Goal: Check status: Check status

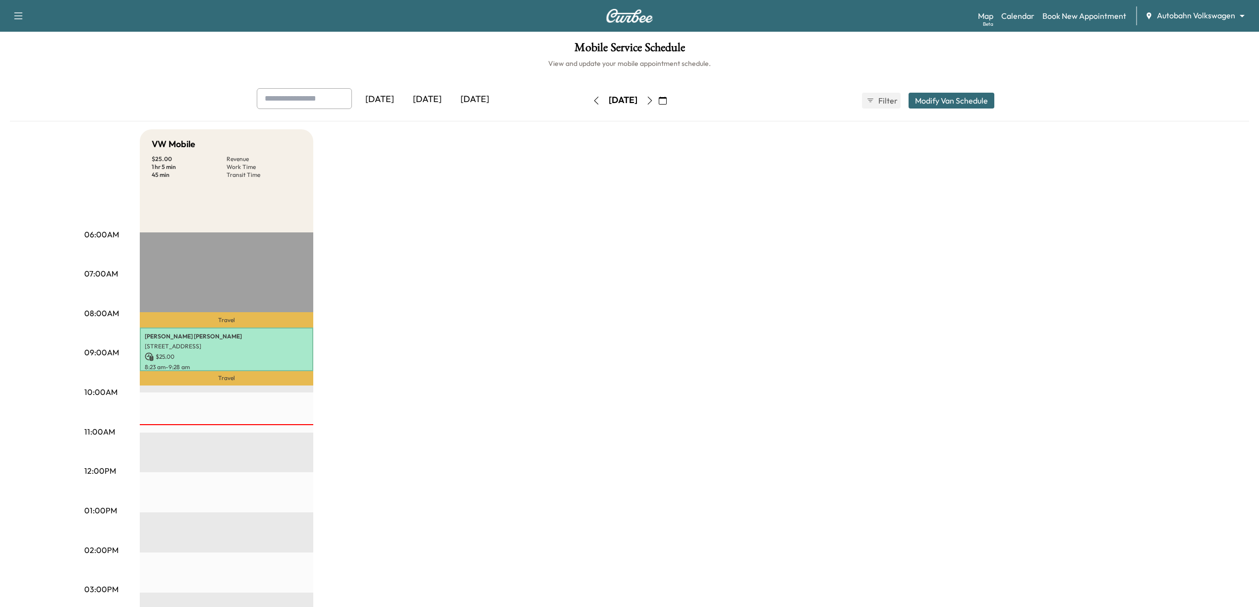
click at [1202, 15] on body "Support Log Out Map Beta Calendar Book New Appointment Autobahn Volkswagen ****…" at bounding box center [629, 303] width 1259 height 607
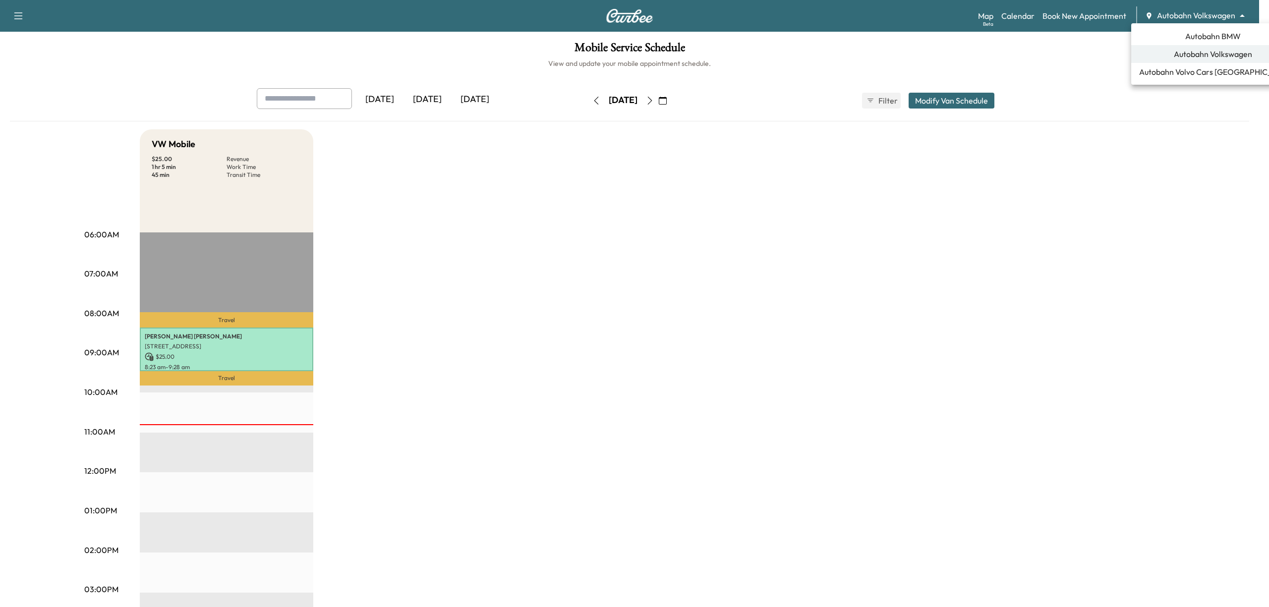
click at [964, 297] on div at bounding box center [634, 303] width 1269 height 607
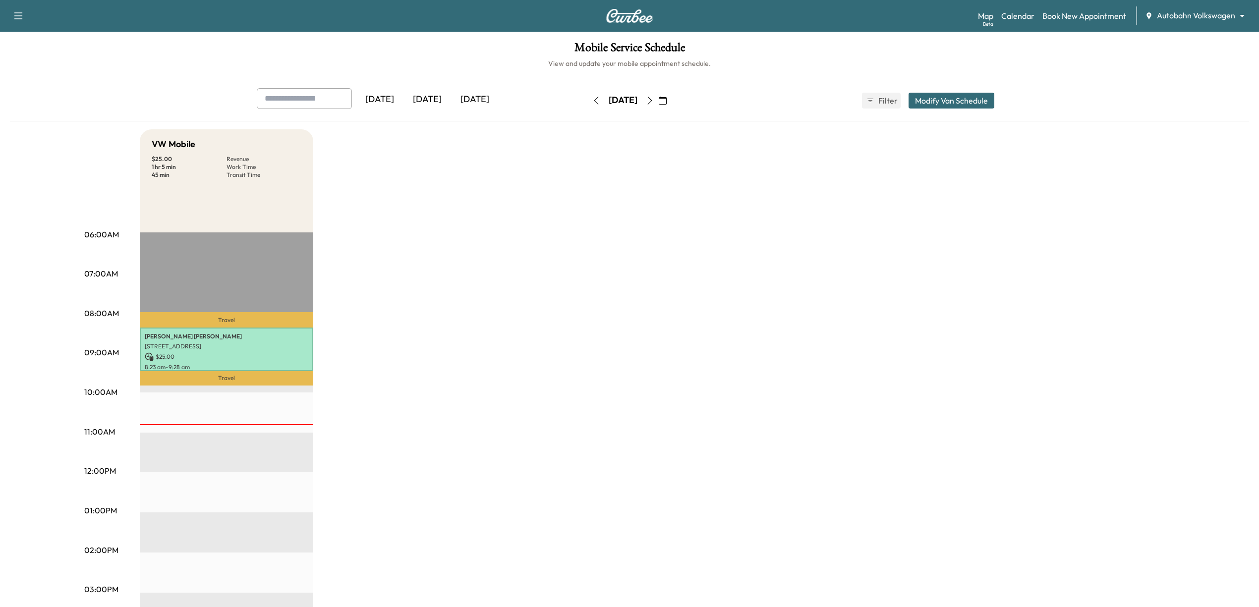
click at [654, 99] on icon "button" at bounding box center [650, 101] width 8 height 8
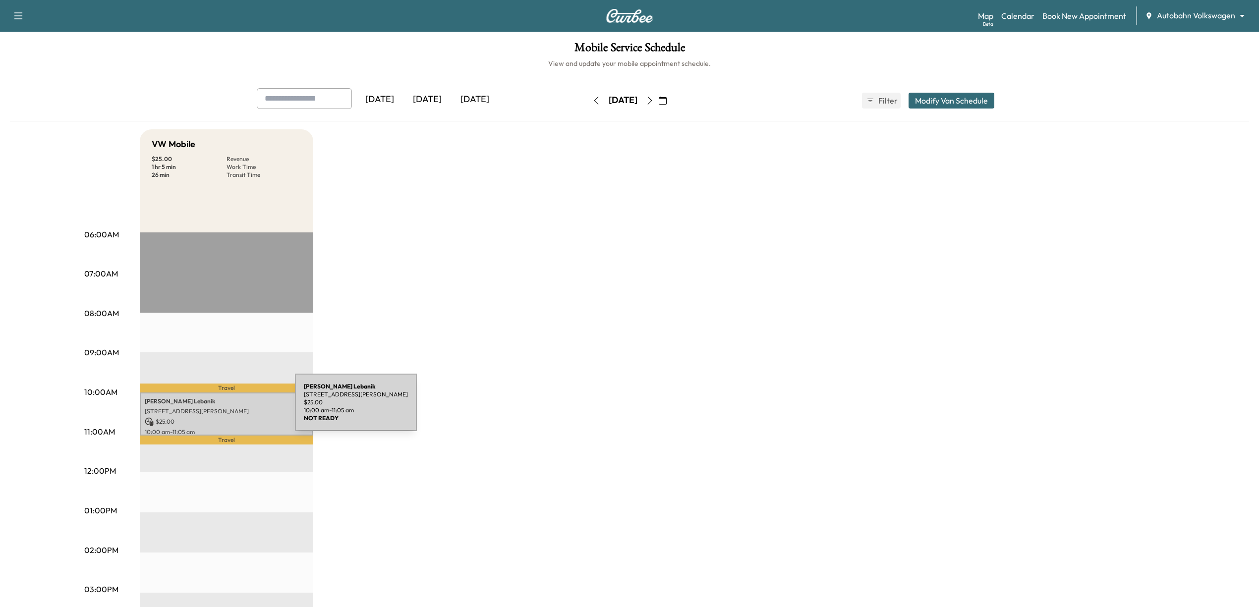
click at [221, 409] on p "[STREET_ADDRESS][PERSON_NAME]" at bounding box center [227, 412] width 164 height 8
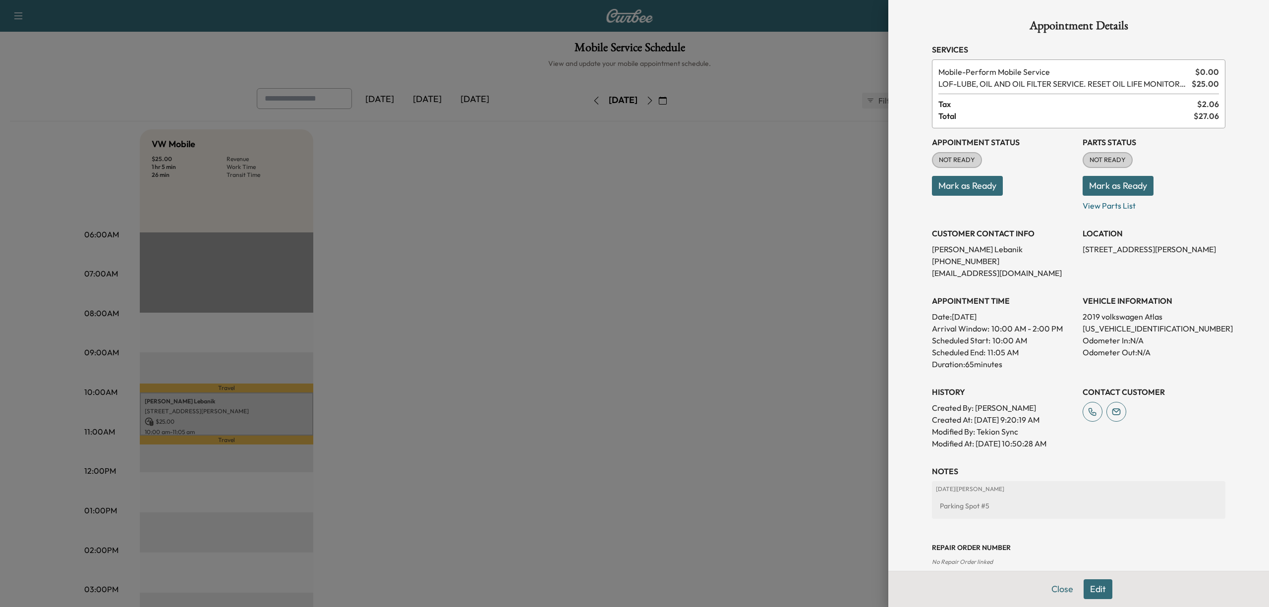
click at [968, 184] on button "Mark as Ready" at bounding box center [967, 186] width 71 height 20
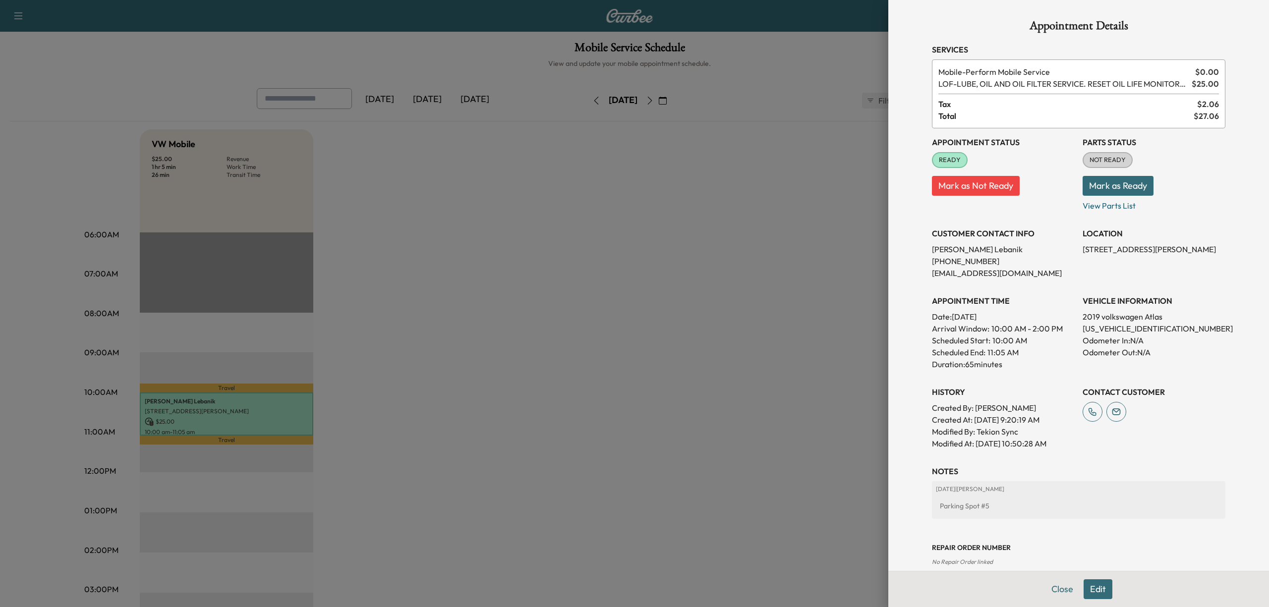
drag, startPoint x: 724, startPoint y: 375, endPoint x: 731, endPoint y: 378, distance: 6.9
click at [724, 375] on div at bounding box center [634, 303] width 1269 height 607
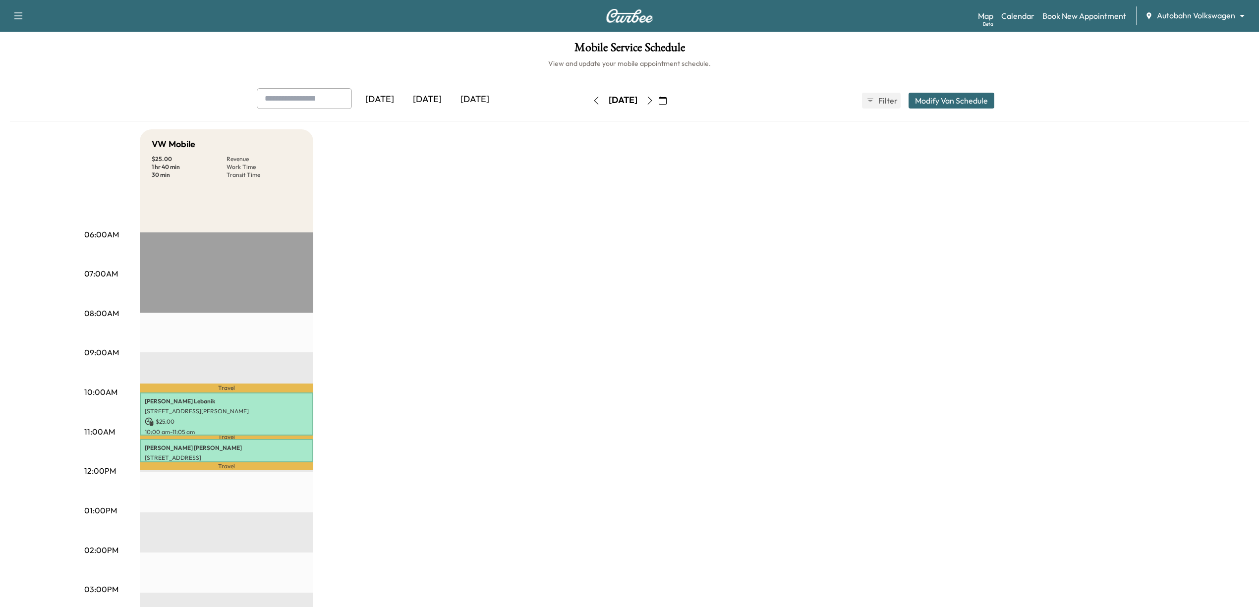
click at [588, 100] on button "button" at bounding box center [596, 101] width 17 height 16
